Goal: Browse casually

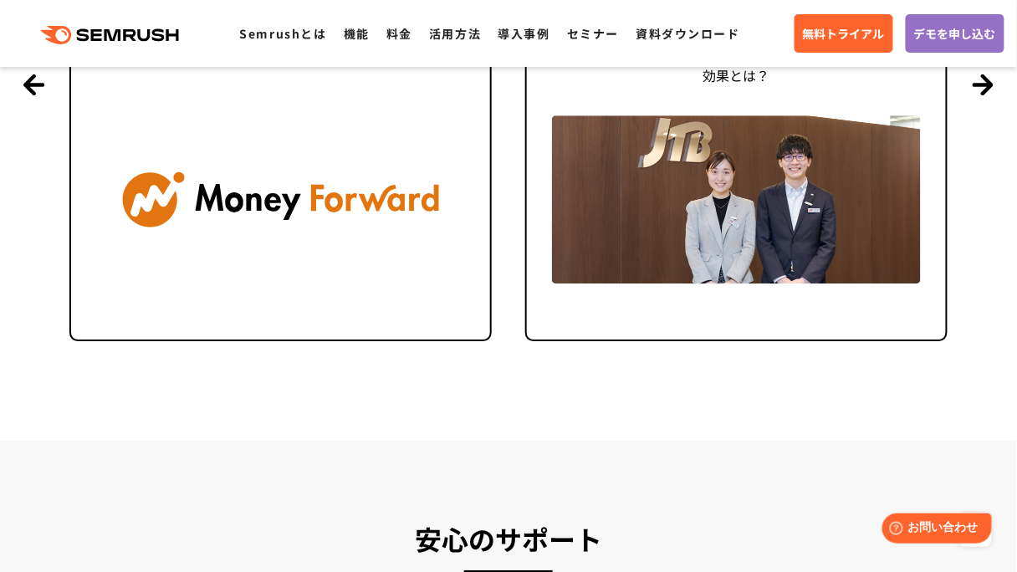
scroll to position [4215, 0]
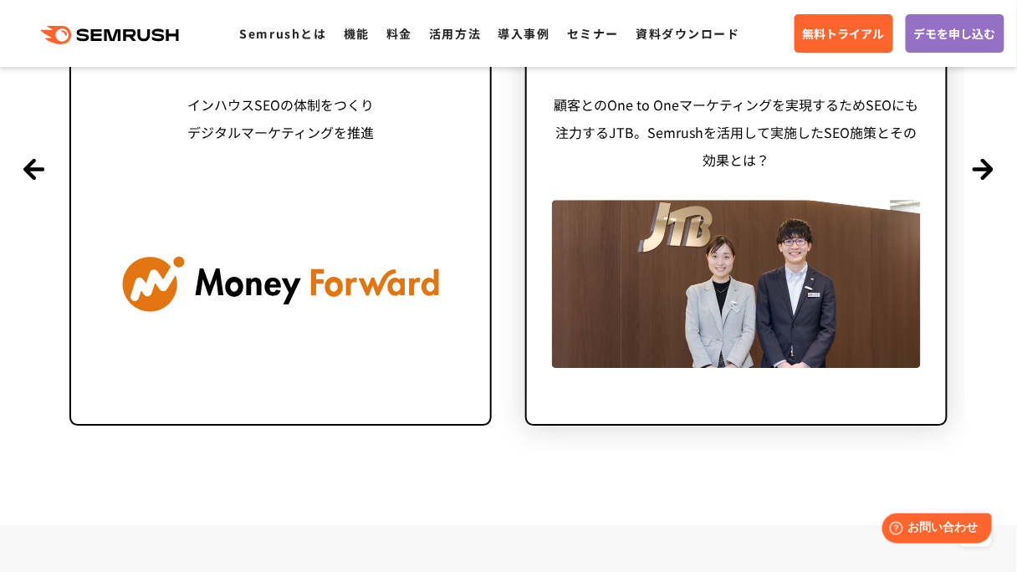
click at [836, 255] on img at bounding box center [736, 283] width 369 height 167
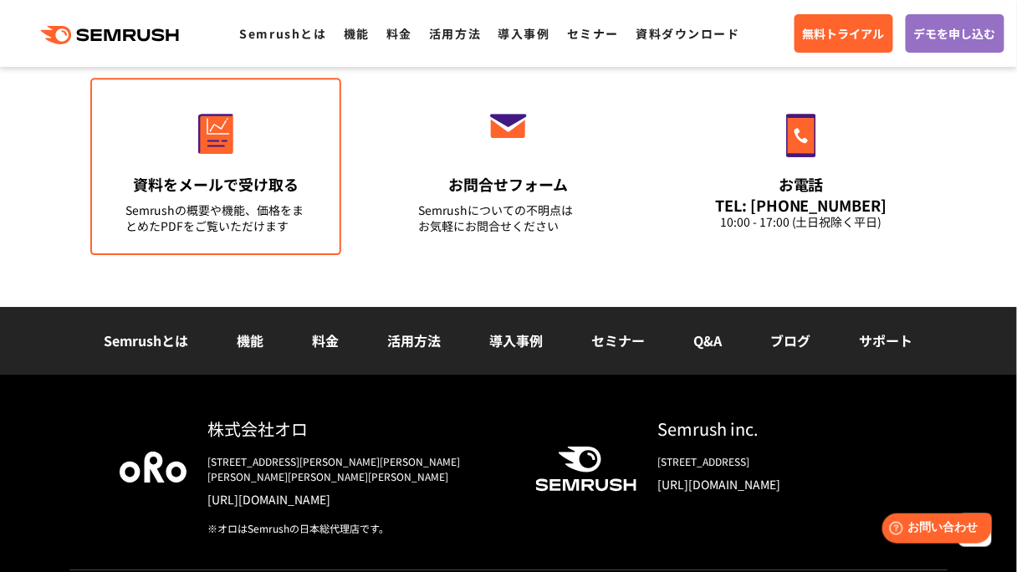
scroll to position [6001, 0]
